Goal: Information Seeking & Learning: Check status

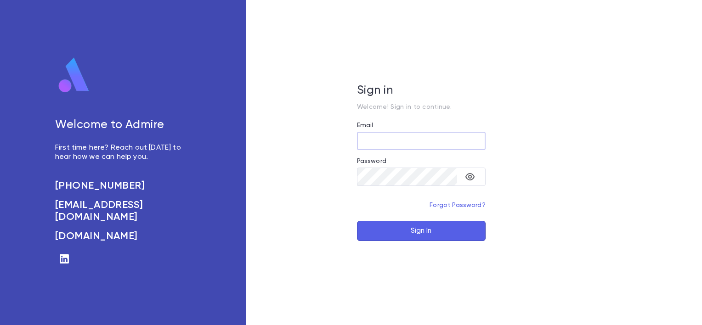
type input "**********"
click at [417, 236] on button "Sign In" at bounding box center [421, 231] width 129 height 20
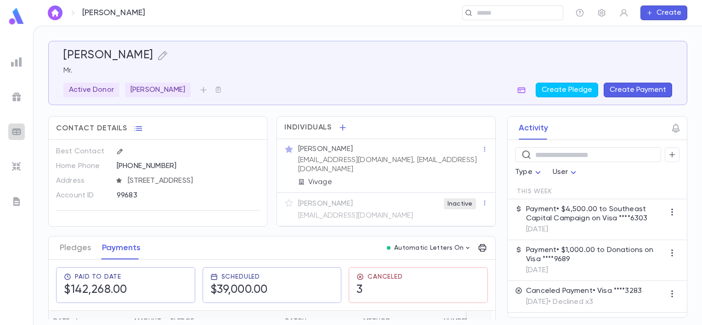
click at [17, 128] on img at bounding box center [16, 131] width 11 height 11
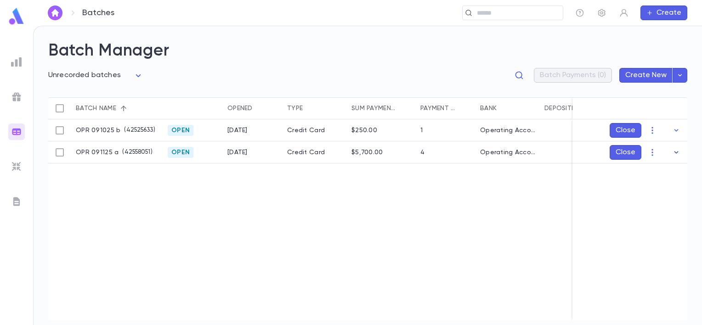
click at [677, 153] on icon "button" at bounding box center [677, 152] width 4 height 2
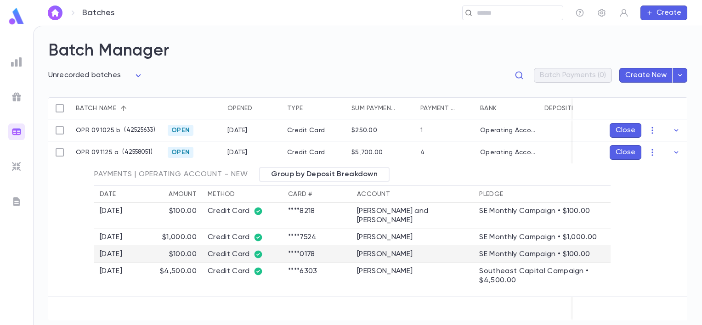
click at [404, 255] on td "[PERSON_NAME]" at bounding box center [413, 254] width 122 height 17
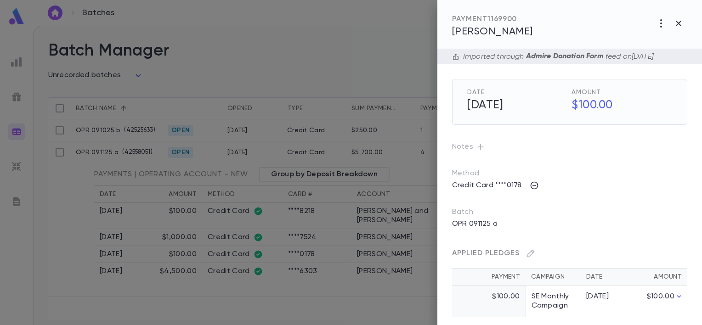
click at [610, 205] on div "Batch OPR 091125 a" at bounding box center [562, 212] width 250 height 39
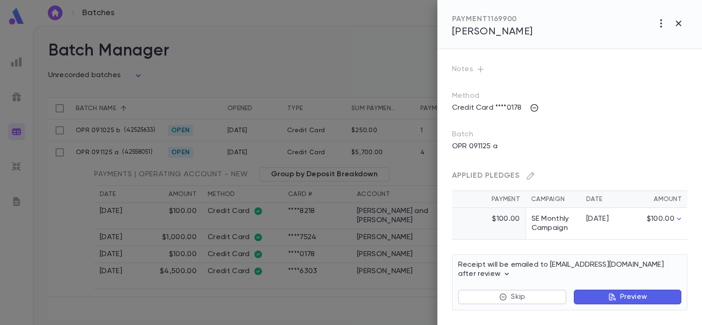
scroll to position [77, 0]
click at [302, 70] on div at bounding box center [351, 162] width 702 height 325
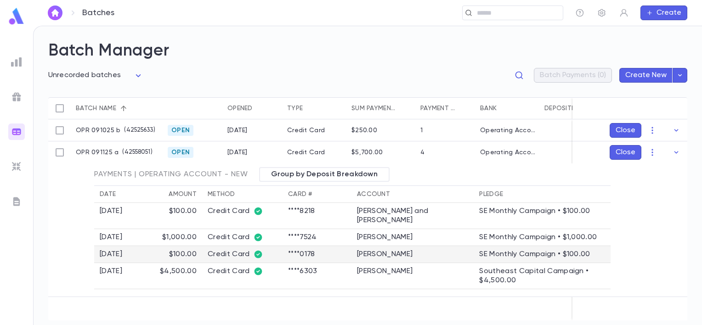
click at [202, 257] on td "$100.00" at bounding box center [167, 254] width 69 height 17
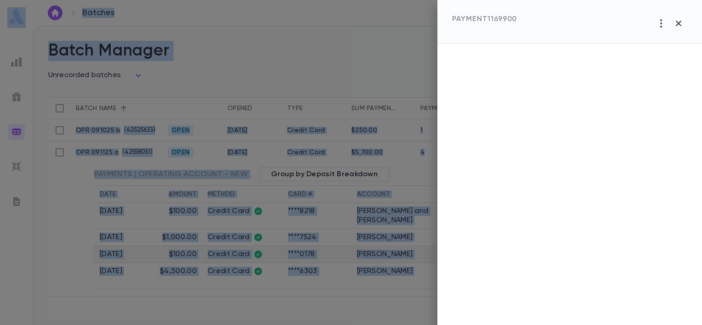
click at [204, 257] on div at bounding box center [351, 162] width 702 height 325
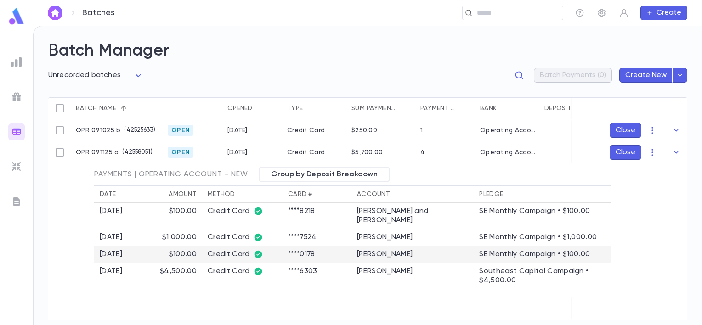
click at [202, 257] on td "$100.00" at bounding box center [167, 254] width 69 height 17
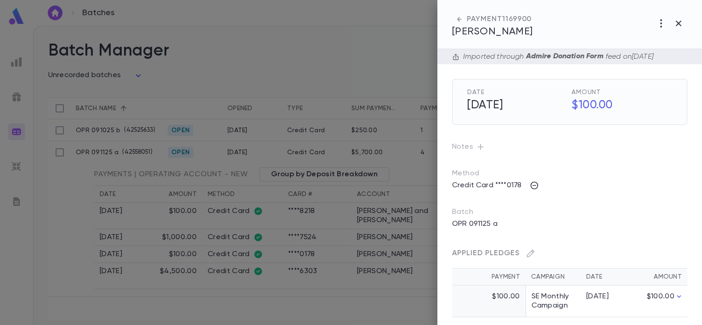
click at [47, 191] on div at bounding box center [351, 162] width 702 height 325
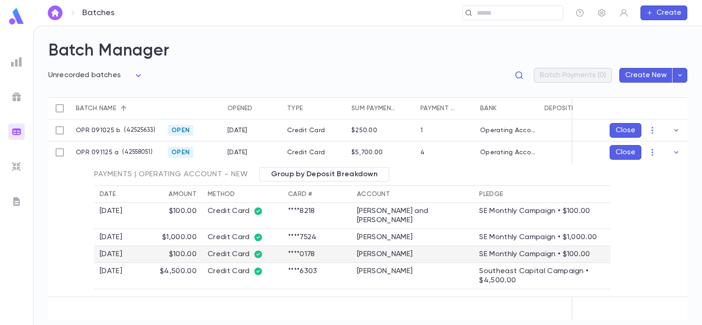
click at [388, 253] on td "[PERSON_NAME]" at bounding box center [413, 254] width 122 height 17
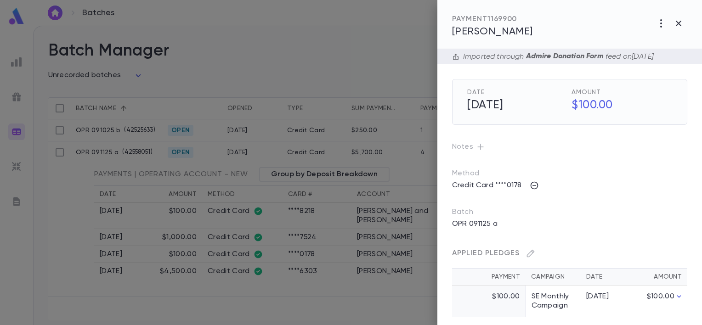
click at [489, 33] on span "[PERSON_NAME]" at bounding box center [492, 32] width 81 height 10
click at [148, 226] on div at bounding box center [351, 162] width 702 height 325
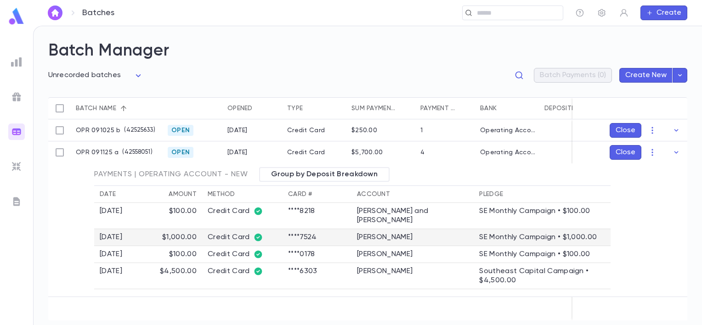
click at [202, 239] on td "$1,000.00" at bounding box center [167, 237] width 69 height 17
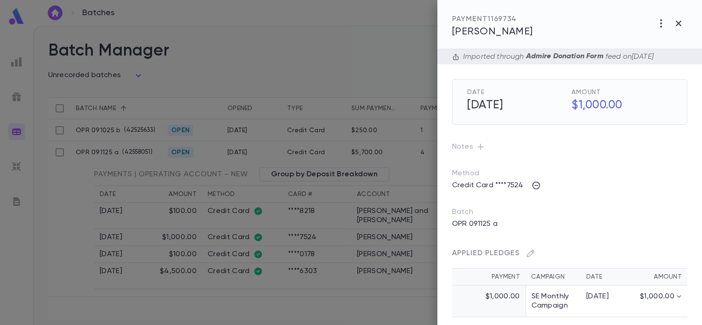
click at [488, 31] on span "Jinkerson, Kevin" at bounding box center [492, 32] width 81 height 10
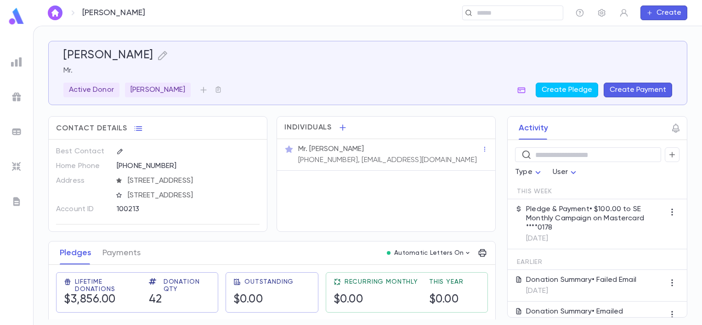
click at [495, 316] on div "Activity ​ Type User This Week Pledge & Payment • $100.00 to SE Monthly Campaig…" at bounding box center [589, 217] width 197 height 202
click at [493, 316] on div "Activity ​ Type User This Week Pledge & Payment • $100.00 to SE Monthly Campaig…" at bounding box center [589, 217] width 197 height 202
drag, startPoint x: 494, startPoint y: 158, endPoint x: 494, endPoint y: 175, distance: 17.5
click at [494, 175] on div "Activity ​ Type User This Week Pledge & Payment • $100.00 to SE Monthly Campaig…" at bounding box center [589, 217] width 197 height 202
drag, startPoint x: 494, startPoint y: 175, endPoint x: 494, endPoint y: 221, distance: 45.5
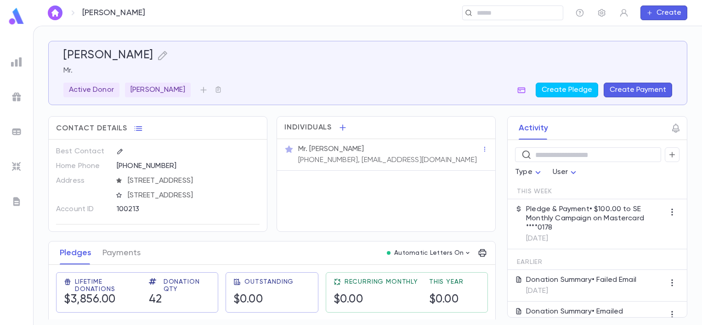
click at [494, 221] on div "Activity ​ Type User This Week Pledge & Payment • $100.00 to SE Monthly Campaig…" at bounding box center [589, 217] width 197 height 202
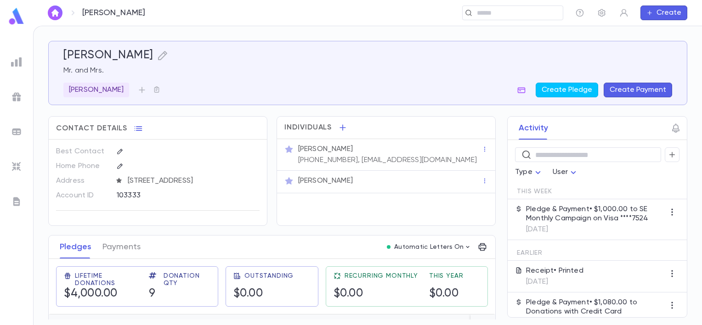
click at [566, 216] on p "Pledge & Payment • $1,000.00 to SE Monthly Campaign on Visa ****7524" at bounding box center [595, 214] width 139 height 18
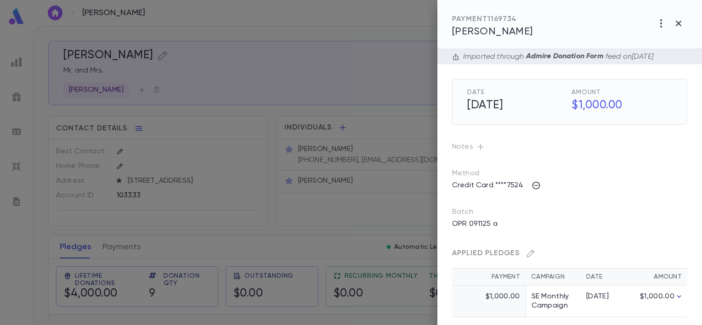
click at [681, 297] on icon "button" at bounding box center [679, 296] width 9 height 9
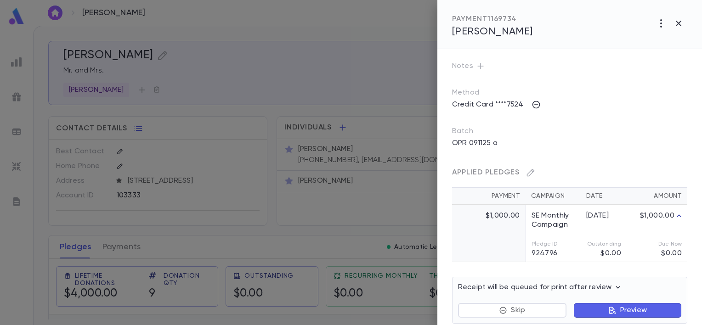
scroll to position [81, 0]
click at [680, 25] on icon "button" at bounding box center [679, 24] width 6 height 6
